Goal: Task Accomplishment & Management: Use online tool/utility

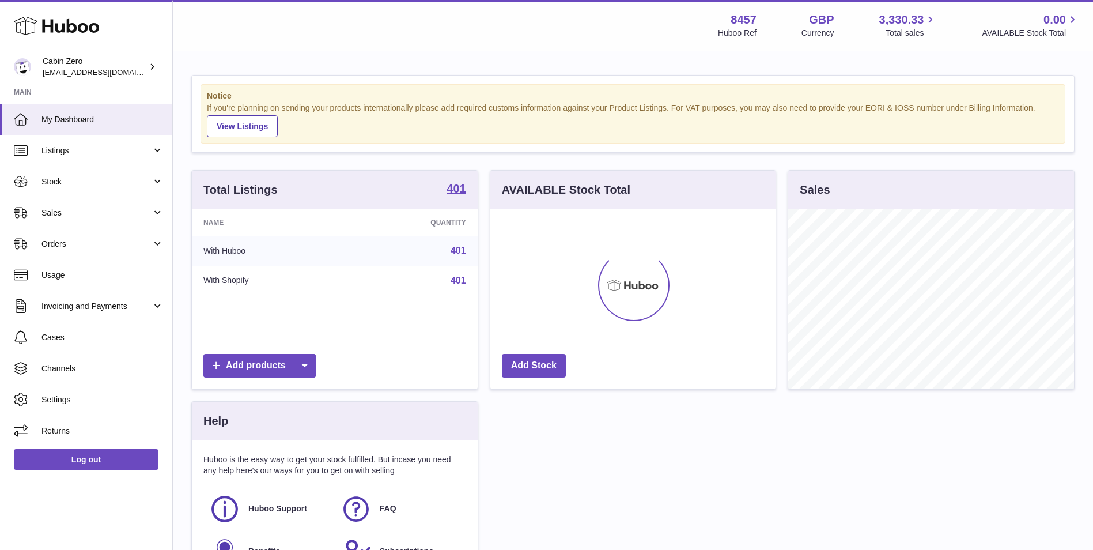
scroll to position [180, 285]
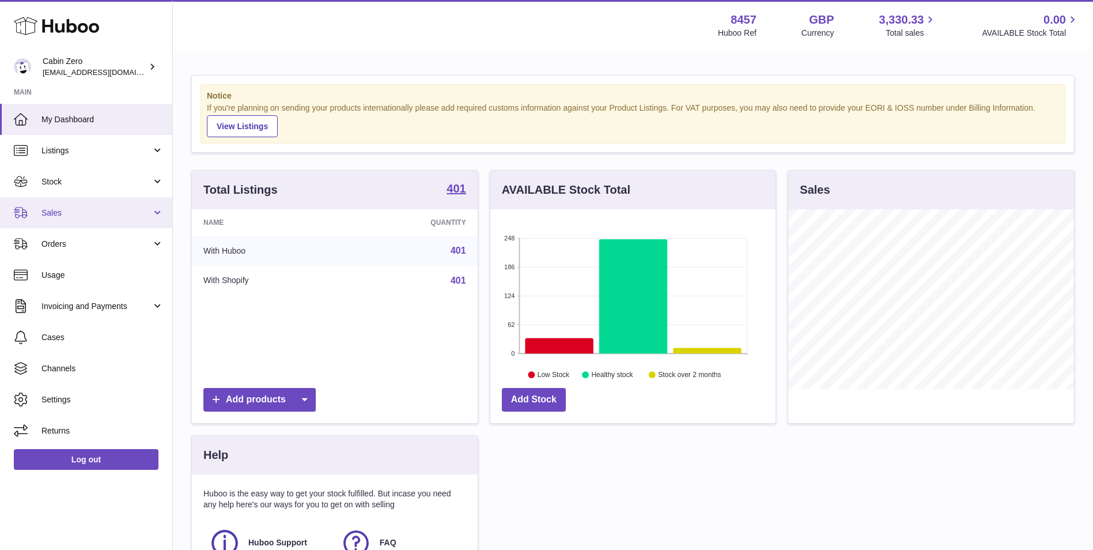
click at [96, 218] on link "Sales" at bounding box center [86, 212] width 172 height 31
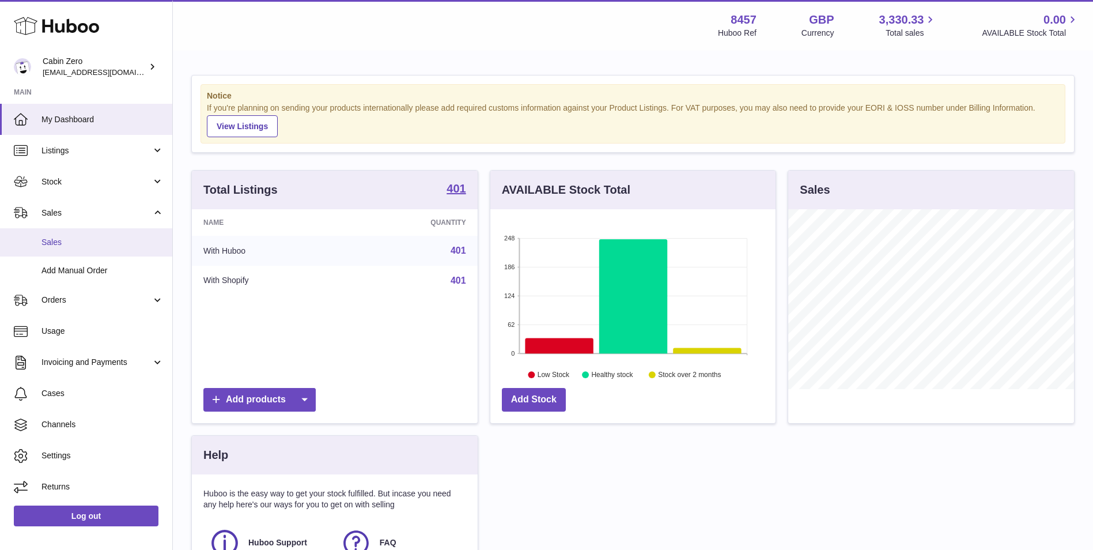
click at [109, 240] on span "Sales" at bounding box center [102, 242] width 122 height 11
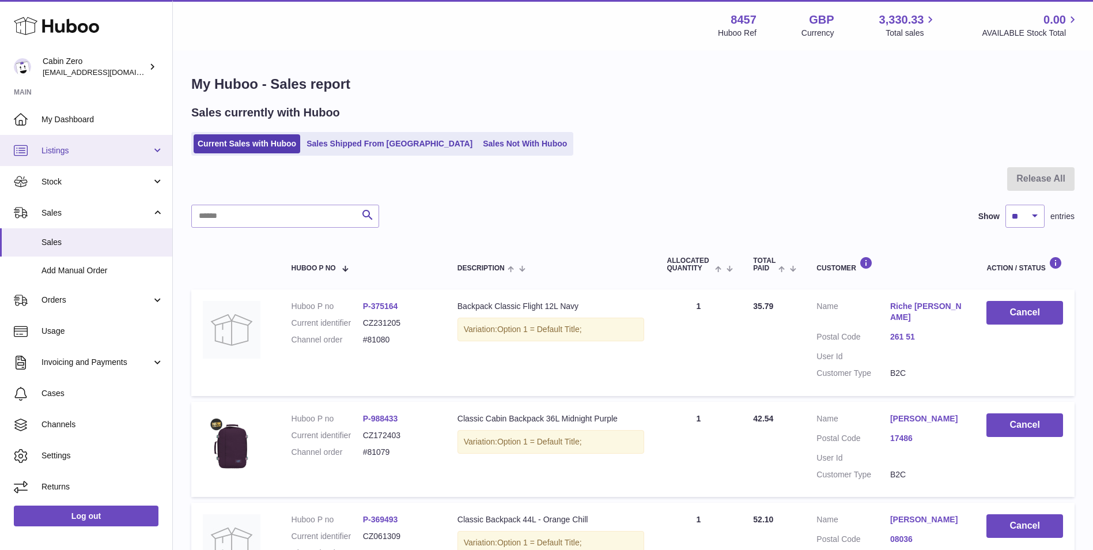
click at [95, 154] on span "Listings" at bounding box center [96, 150] width 110 height 11
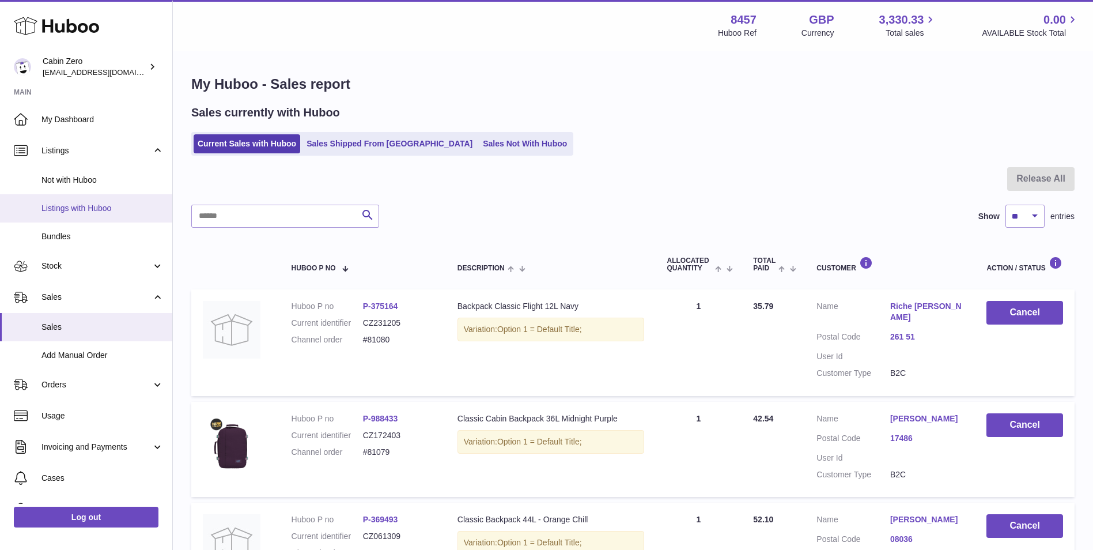
click at [105, 208] on span "Listings with Huboo" at bounding box center [102, 208] width 122 height 11
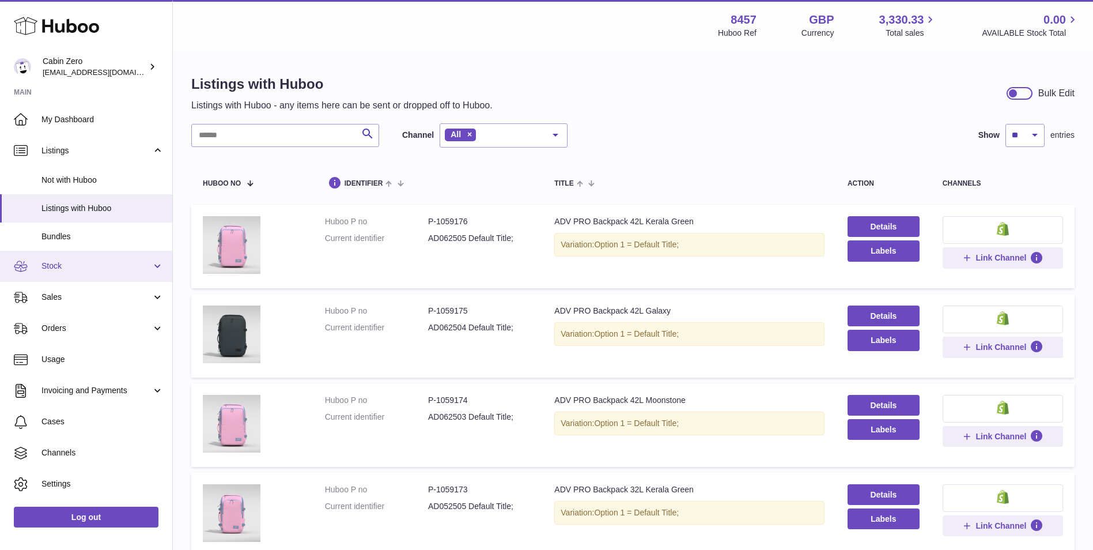
click at [112, 268] on span "Stock" at bounding box center [96, 265] width 110 height 11
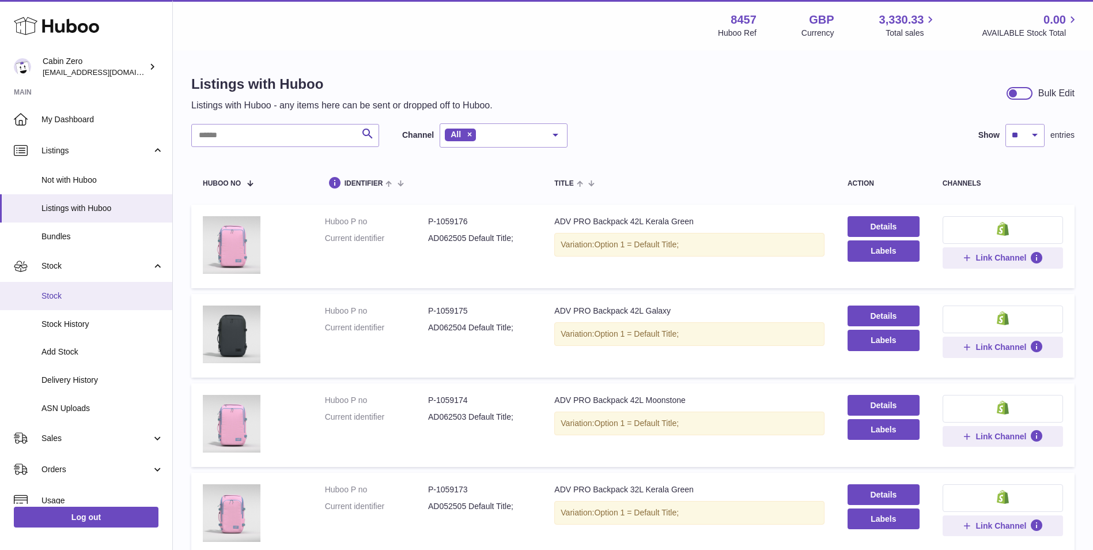
click at [87, 300] on span "Stock" at bounding box center [102, 295] width 122 height 11
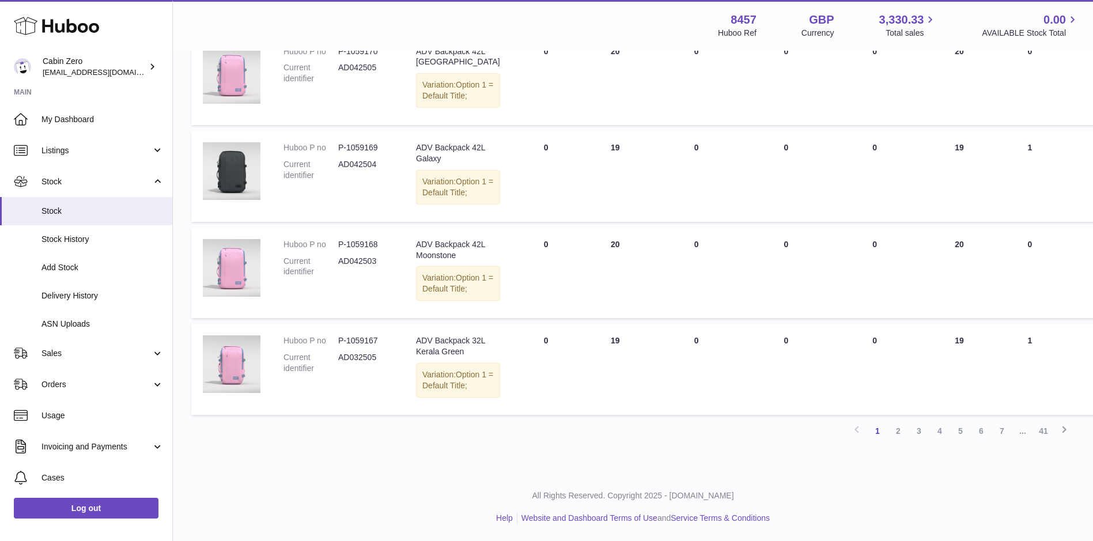
scroll to position [1101, 0]
click at [906, 429] on link "2" at bounding box center [898, 431] width 21 height 21
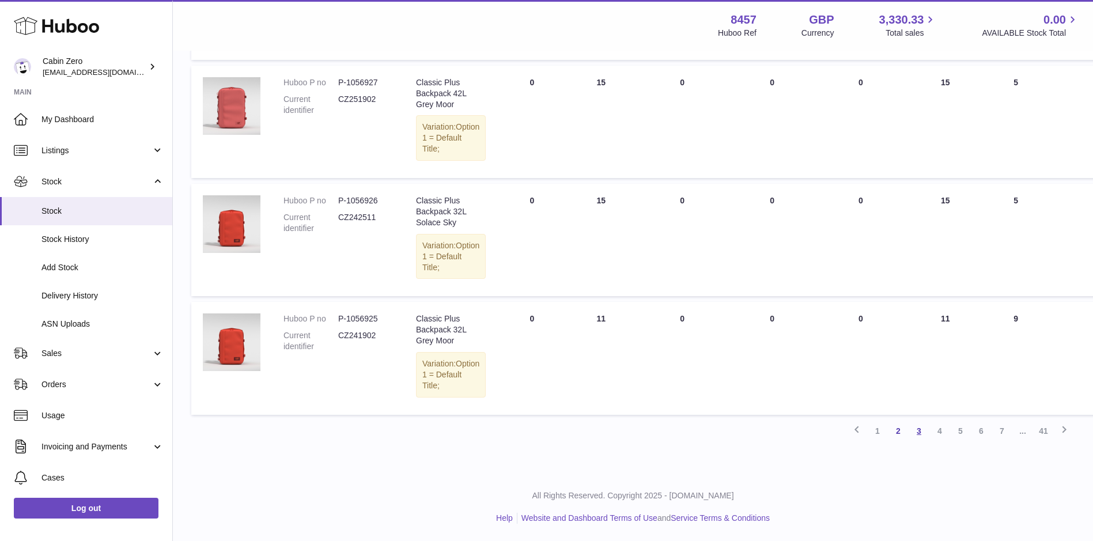
click at [914, 431] on link "3" at bounding box center [919, 431] width 21 height 21
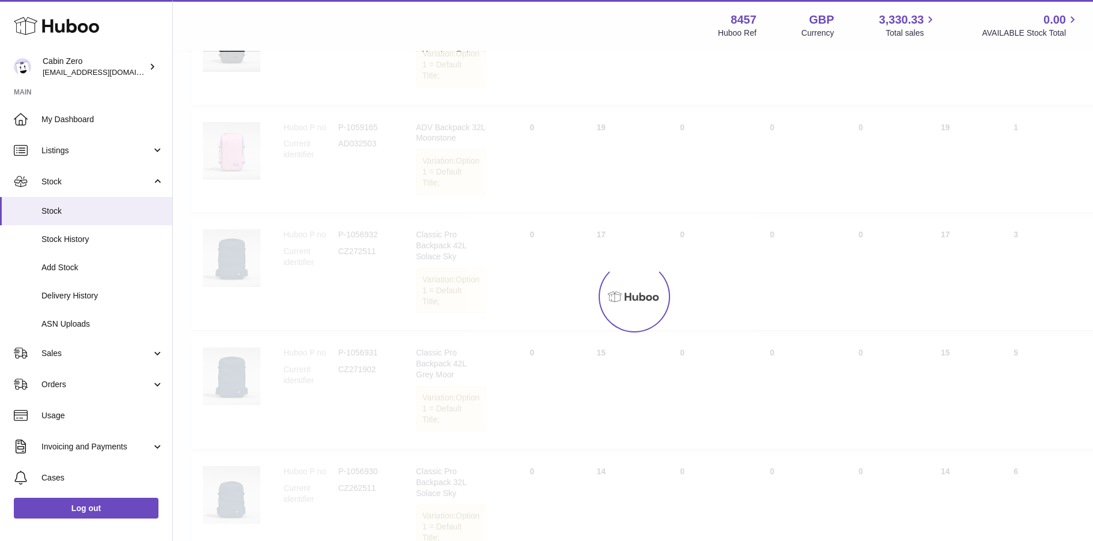
scroll to position [52, 0]
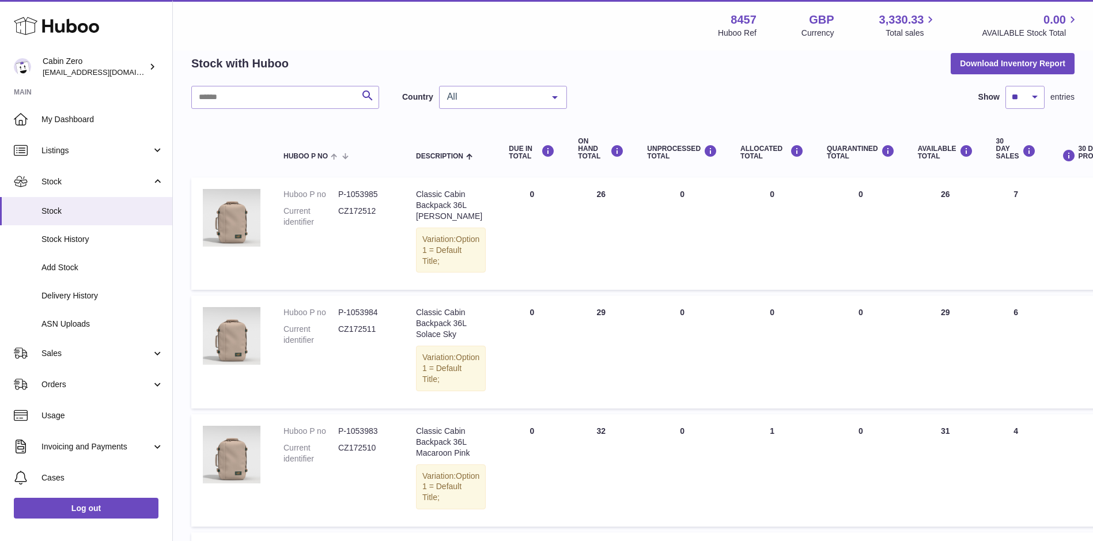
click at [520, 97] on span "All" at bounding box center [493, 97] width 99 height 12
click at [509, 136] on span "GB" at bounding box center [503, 143] width 127 height 23
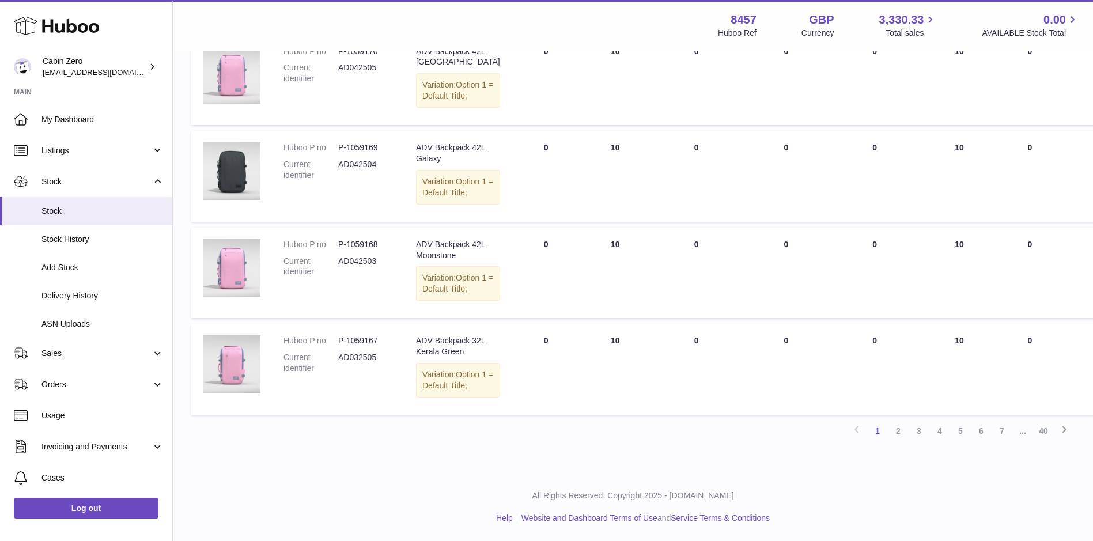
scroll to position [1031, 0]
click at [1003, 441] on link "7" at bounding box center [1002, 431] width 21 height 21
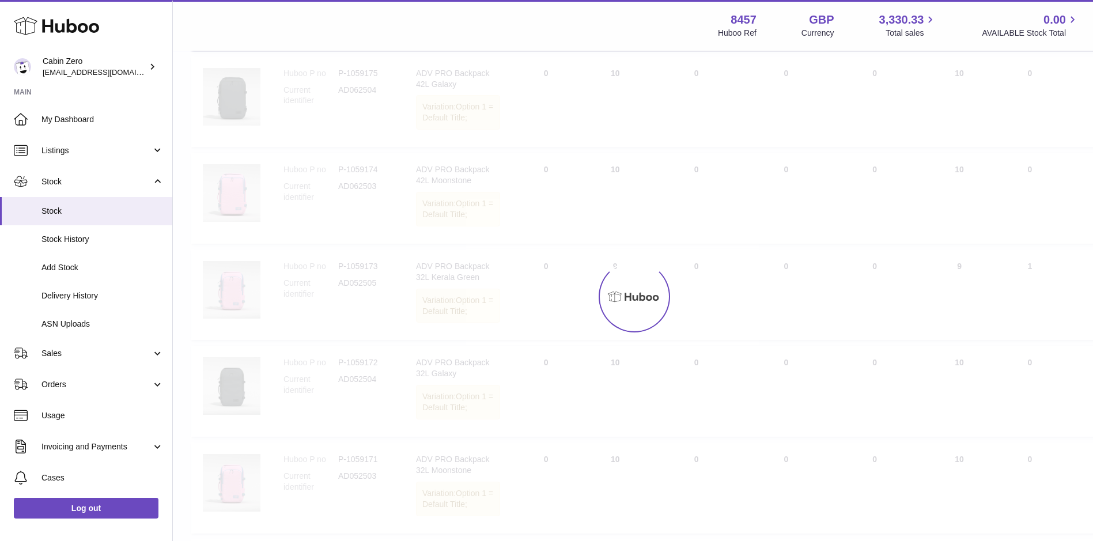
scroll to position [52, 0]
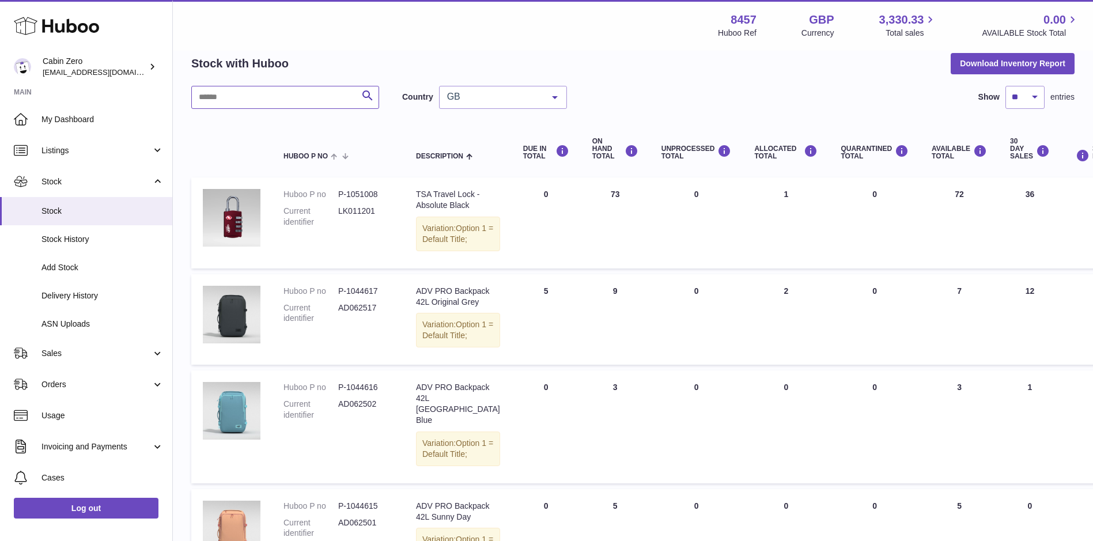
click at [275, 95] on input "text" at bounding box center [285, 97] width 188 height 23
click at [1013, 66] on button "Download Inventory Report" at bounding box center [1013, 63] width 124 height 21
click at [274, 91] on input "text" at bounding box center [285, 97] width 188 height 23
paste input "******"
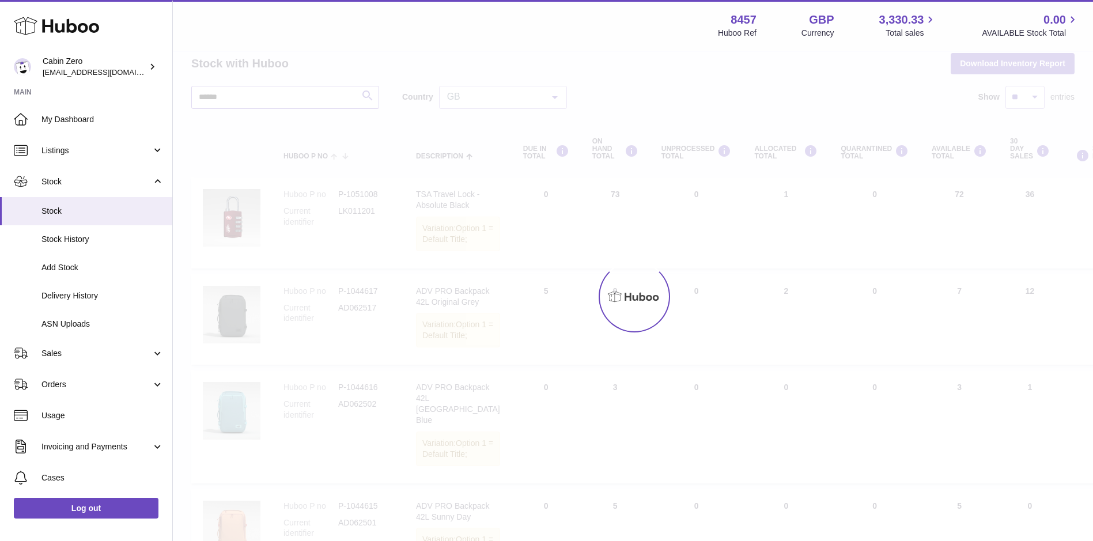
type input "******"
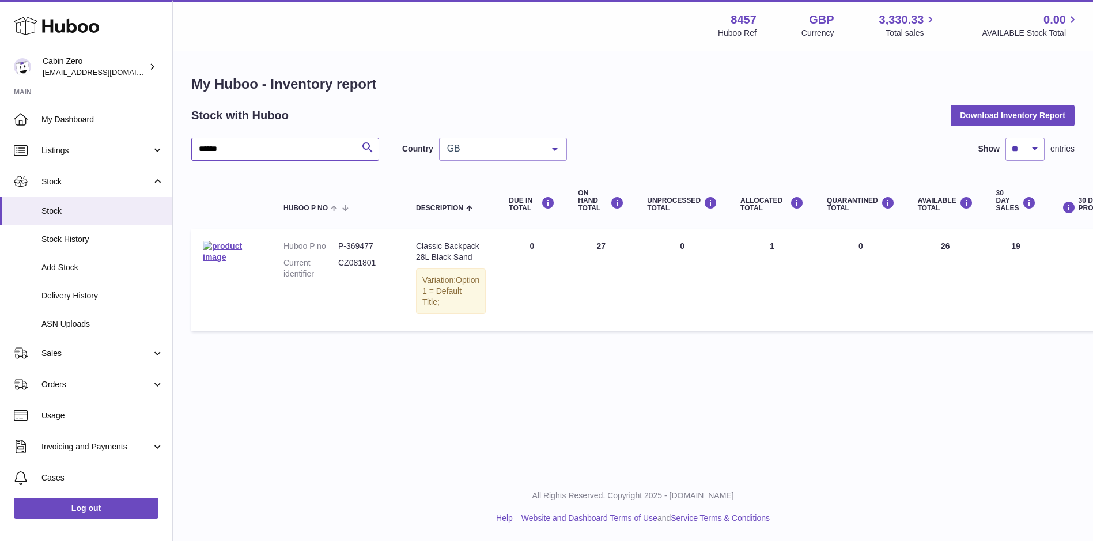
scroll to position [9, 0]
click at [365, 241] on dd "P-369477" at bounding box center [365, 246] width 55 height 11
copy dd "369477"
